Goal: Check status

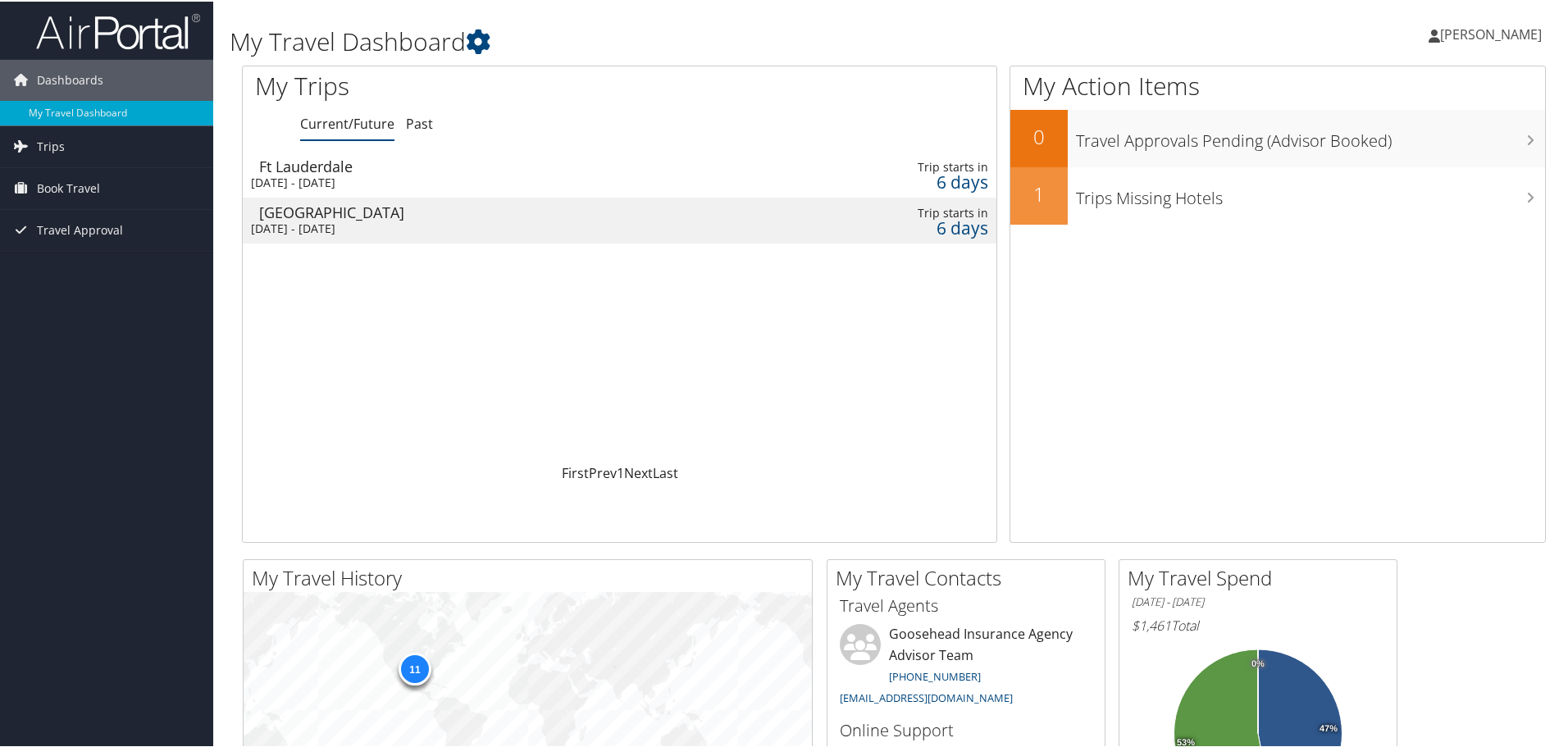
click at [348, 175] on div "[DATE] - [DATE]" at bounding box center [489, 181] width 475 height 15
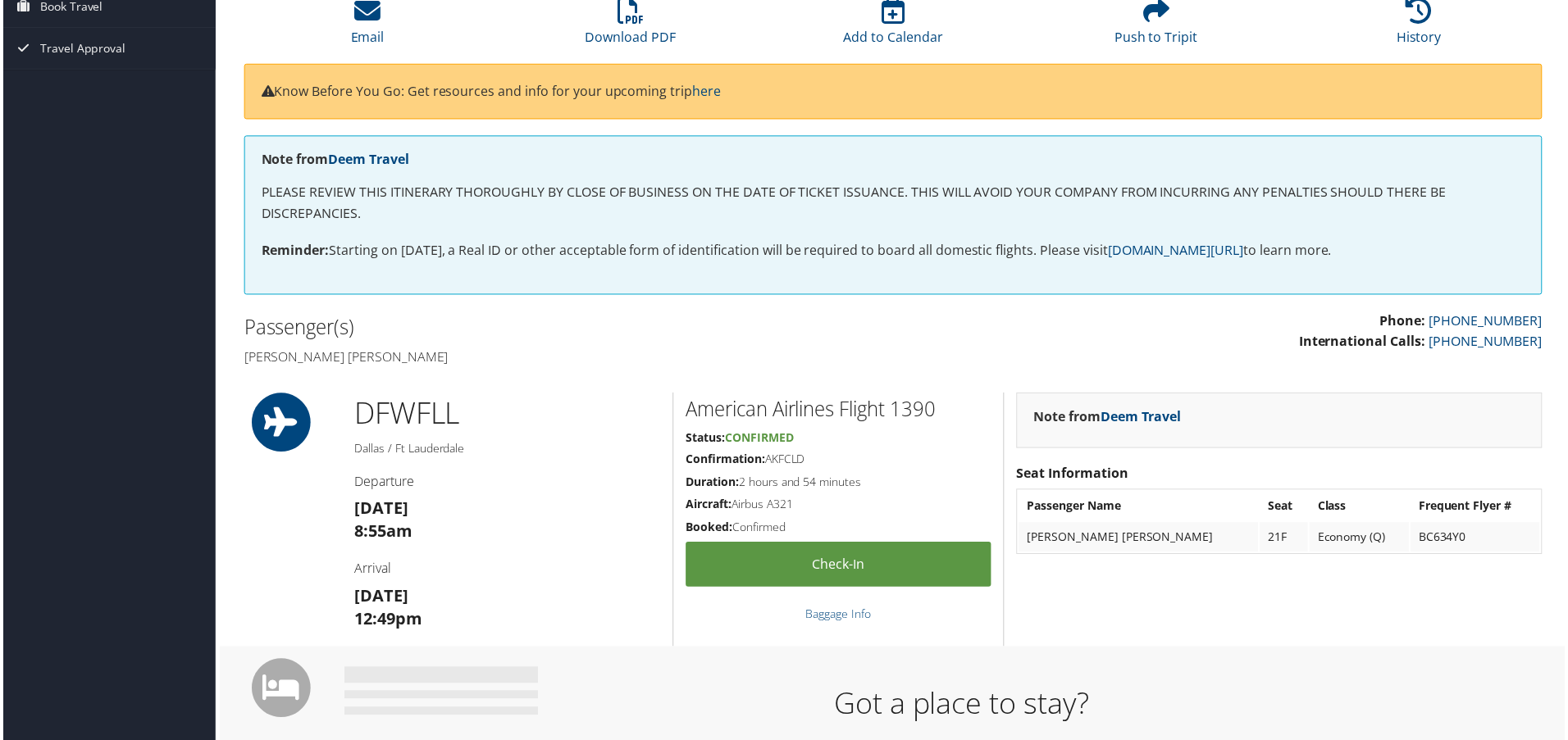
scroll to position [410, 0]
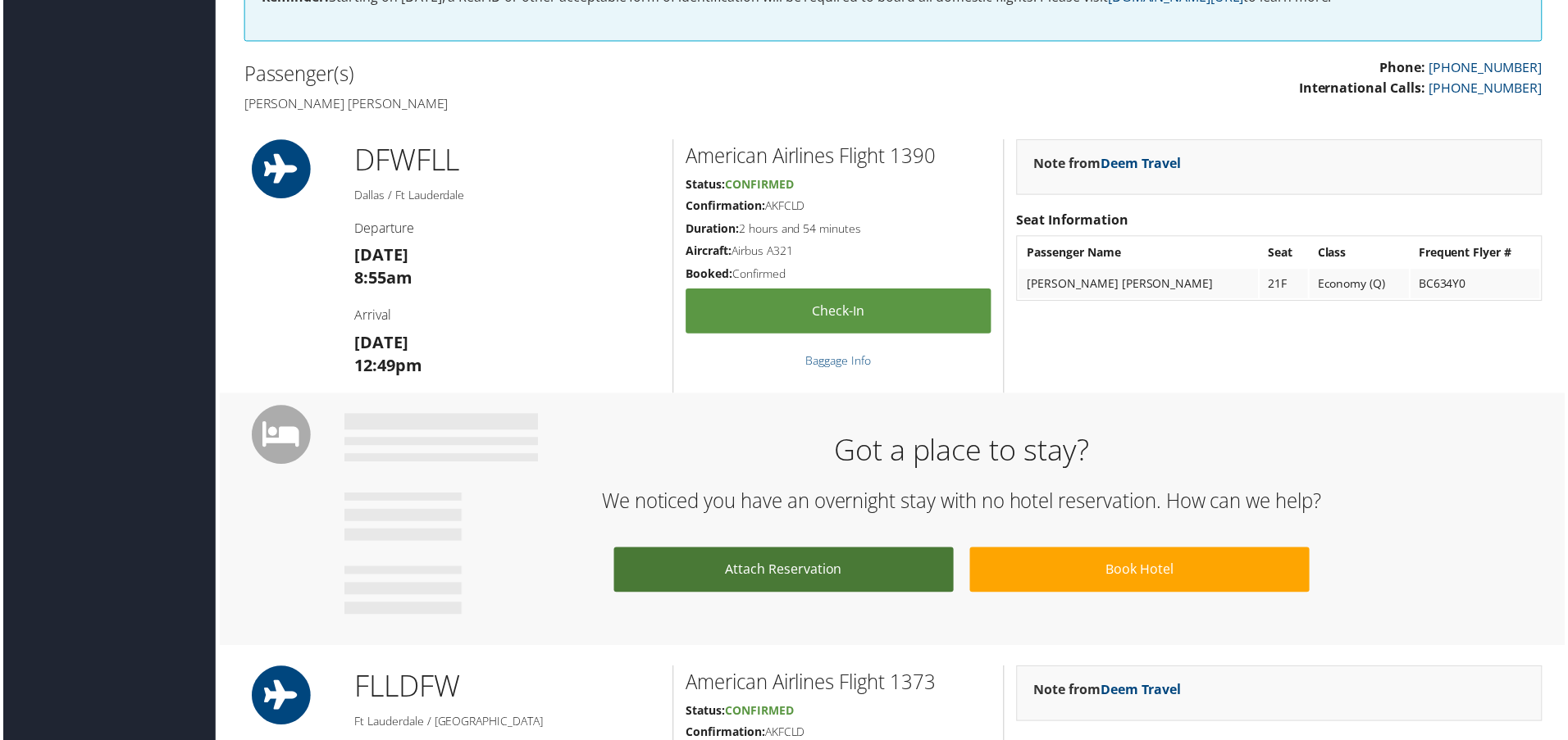
click at [892, 581] on link "Attach Reservation" at bounding box center [784, 573] width 342 height 45
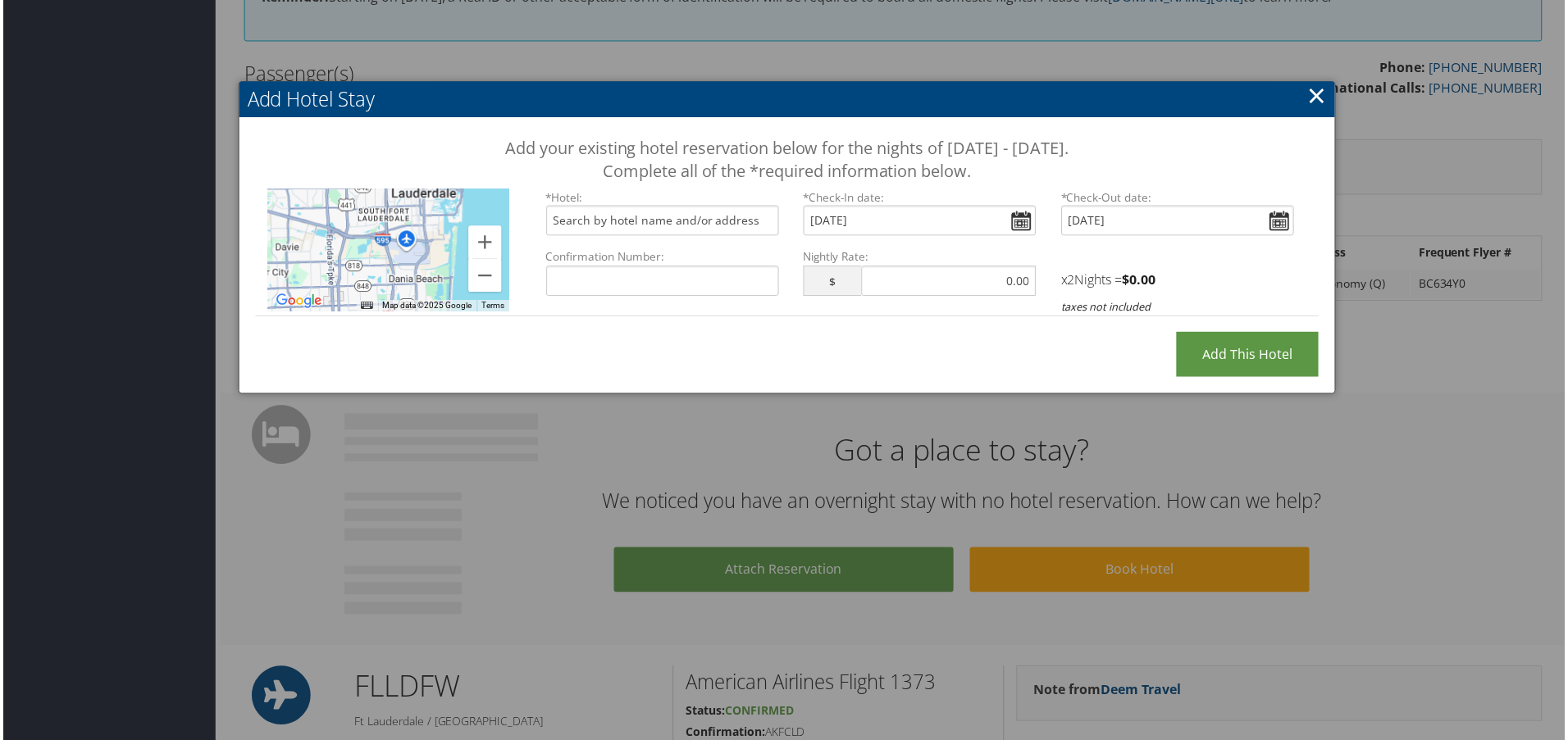
click at [1311, 99] on link "×" at bounding box center [1319, 96] width 19 height 33
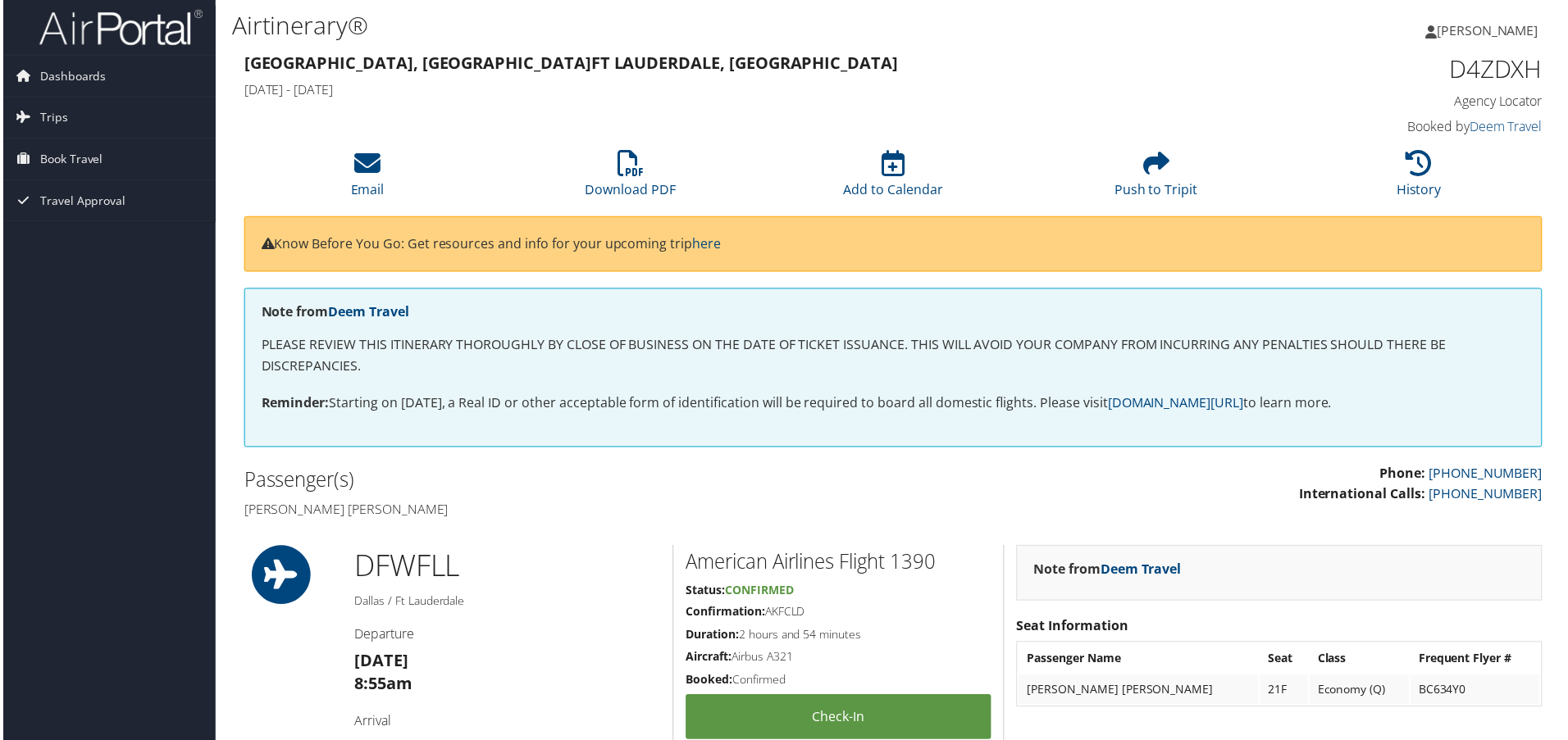
scroll to position [0, 0]
